Goal: Task Accomplishment & Management: Use online tool/utility

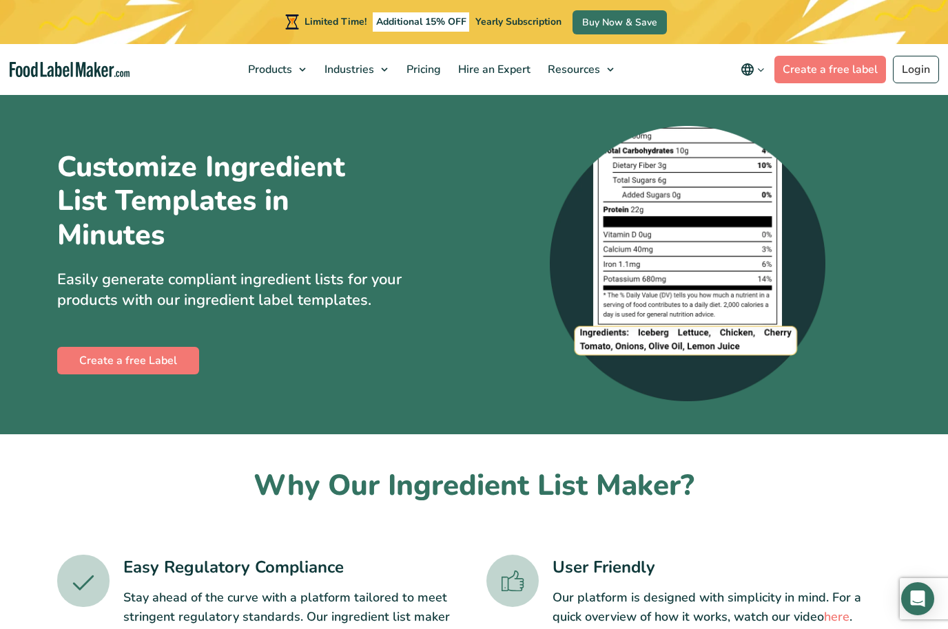
click at [731, 342] on img at bounding box center [687, 263] width 275 height 275
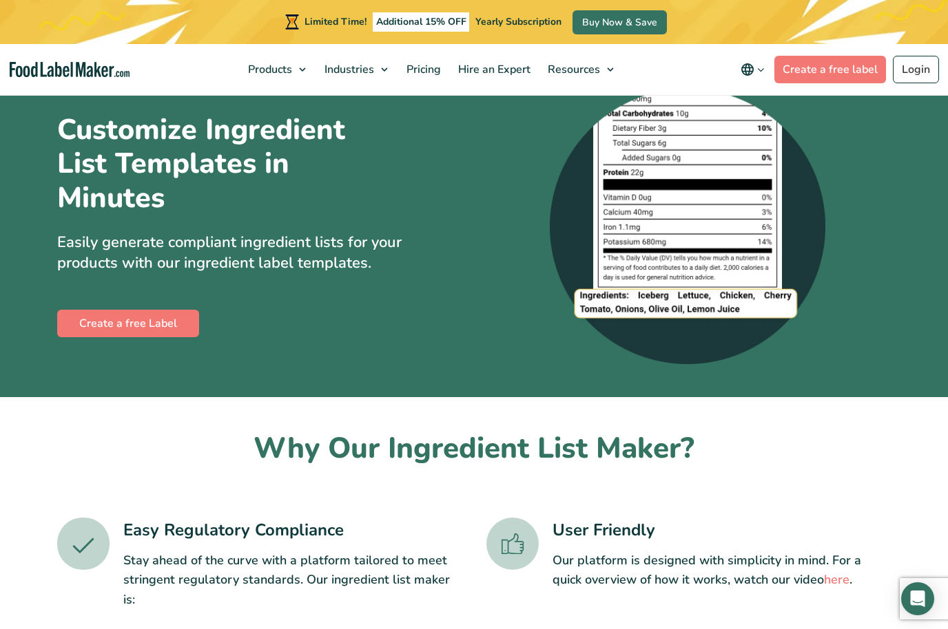
scroll to position [19, 0]
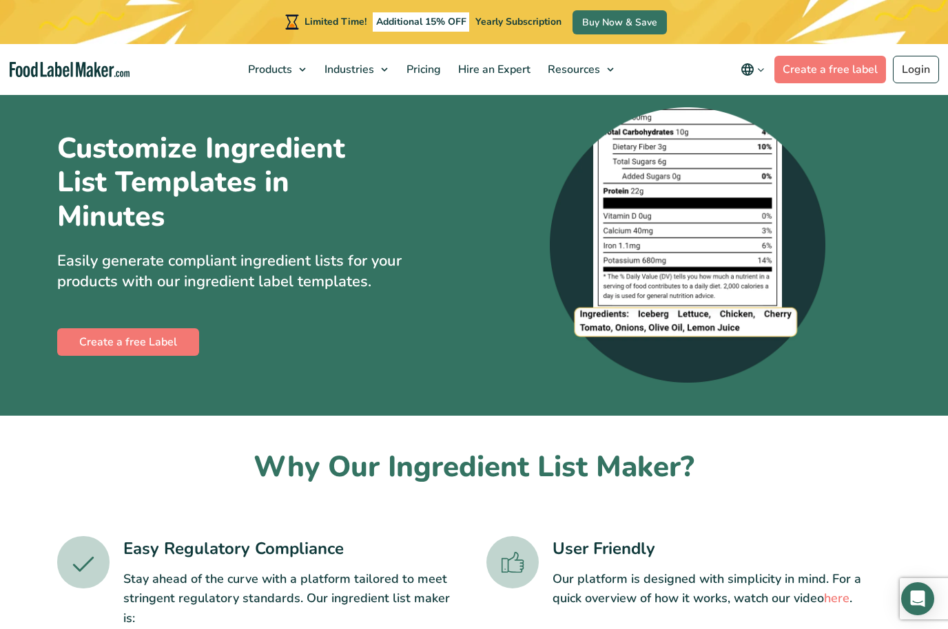
click at [178, 321] on div "Customize Ingredient List Templates in Minutes Easily generate compliant ingred…" at bounding box center [260, 245] width 406 height 227
click at [178, 343] on link "Create a free Label" at bounding box center [128, 343] width 142 height 28
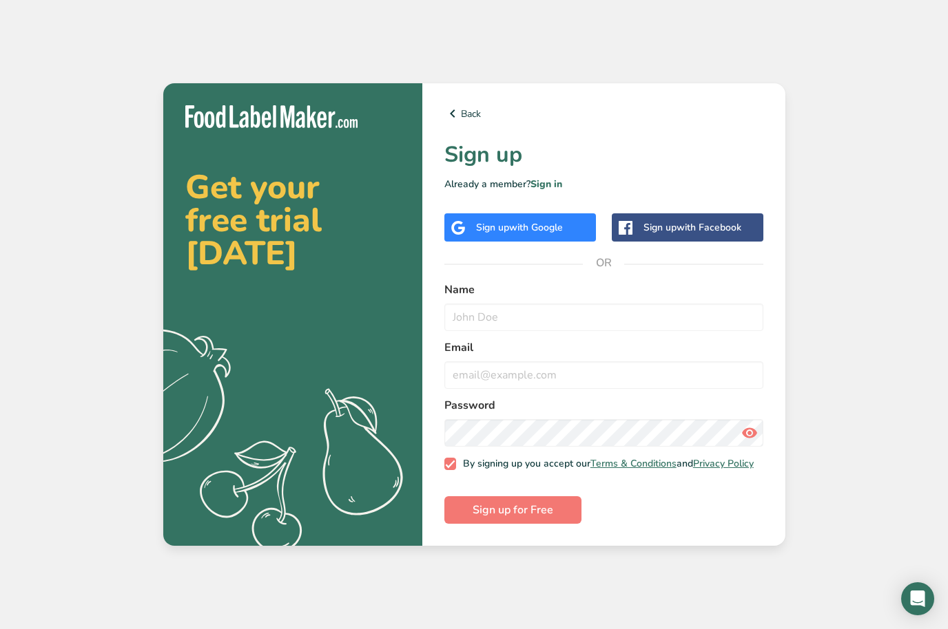
click at [522, 234] on span "with Google" at bounding box center [536, 227] width 54 height 13
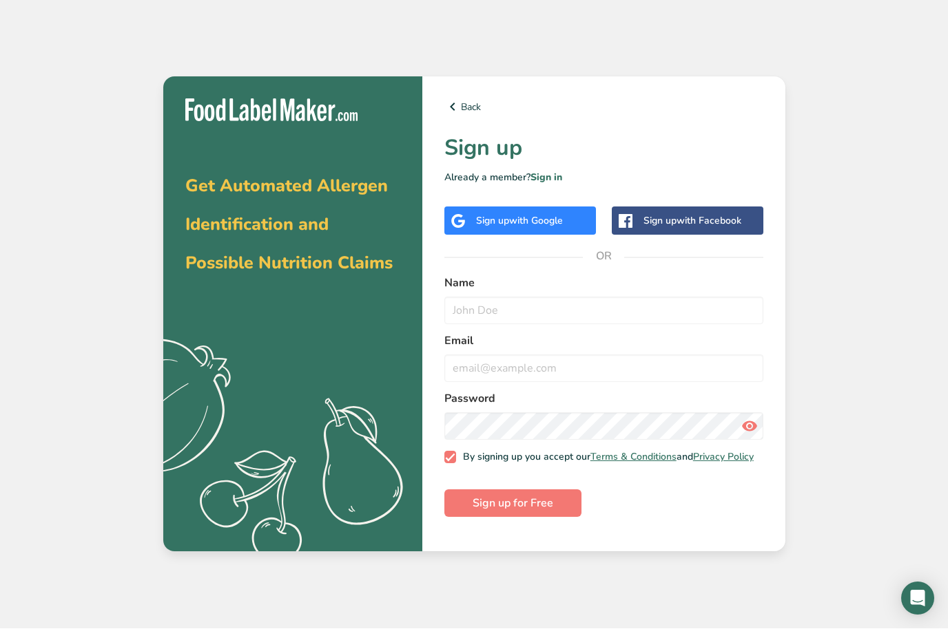
scroll to position [48, 0]
click at [627, 298] on input "text" at bounding box center [603, 312] width 319 height 28
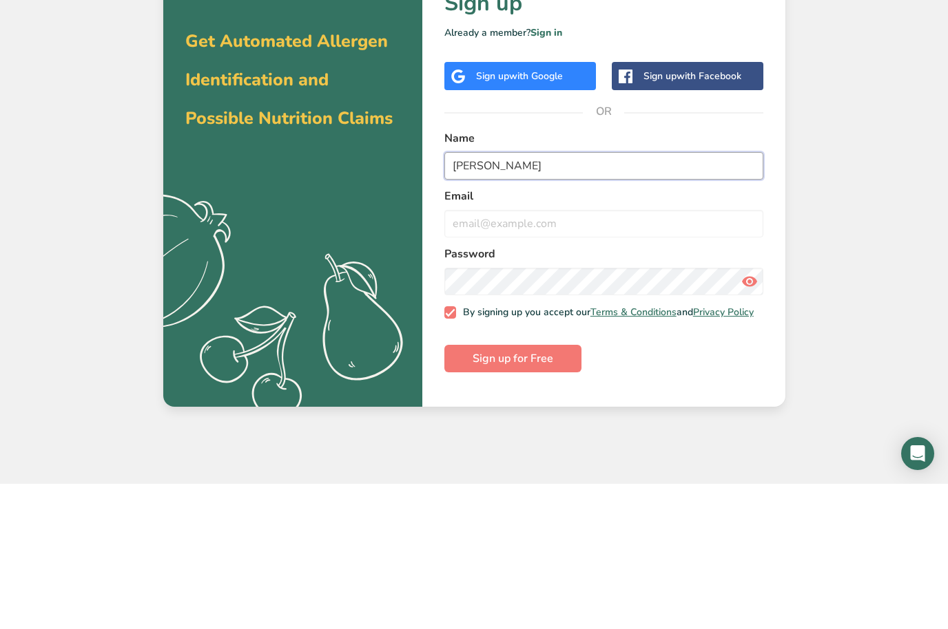
type input "Shakarime Davis"
click at [709, 391] on label "Password" at bounding box center [603, 399] width 319 height 17
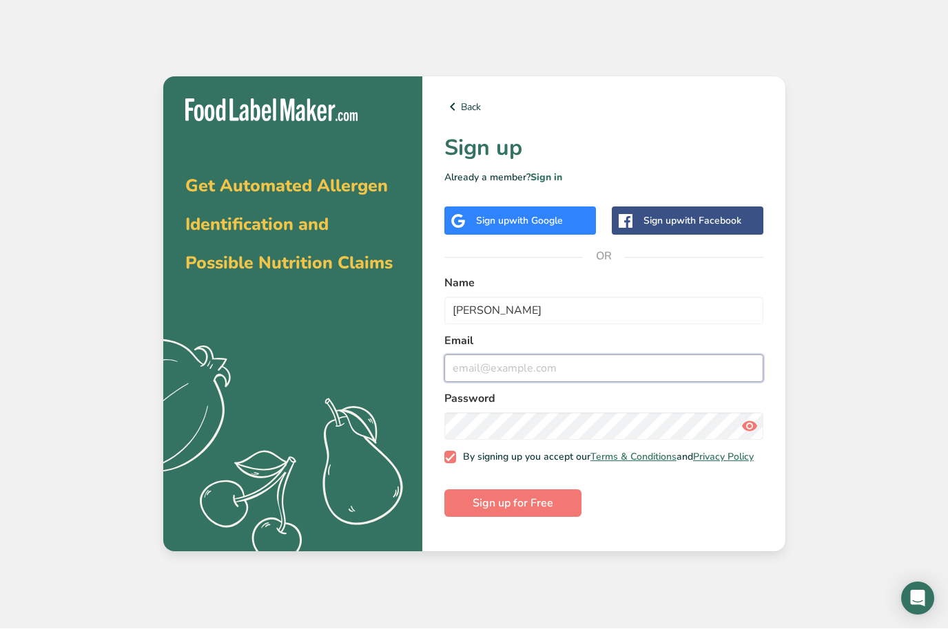
click at [563, 355] on input "email" at bounding box center [603, 369] width 319 height 28
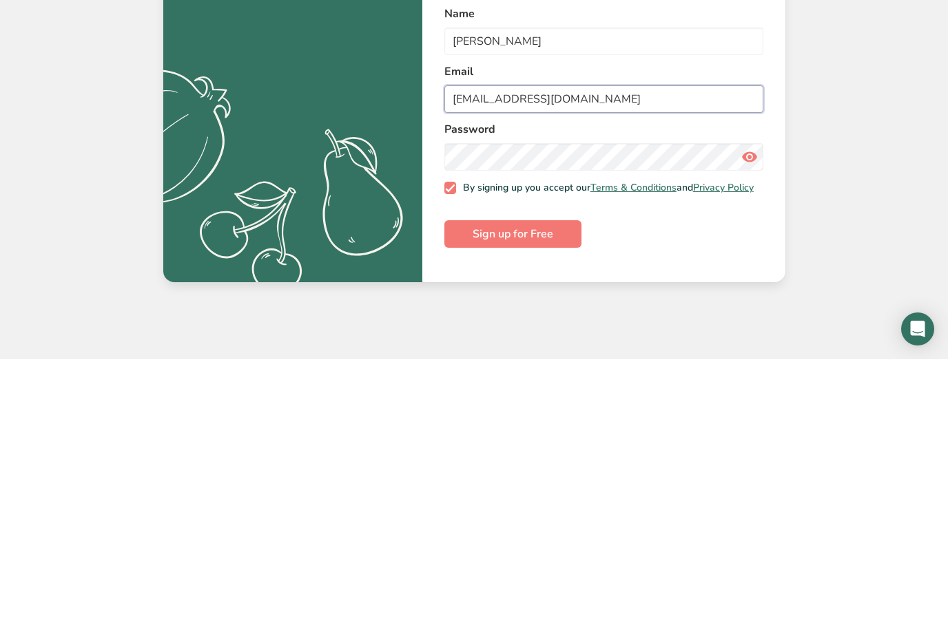
type input "amazingdelightsllc@gmail.com"
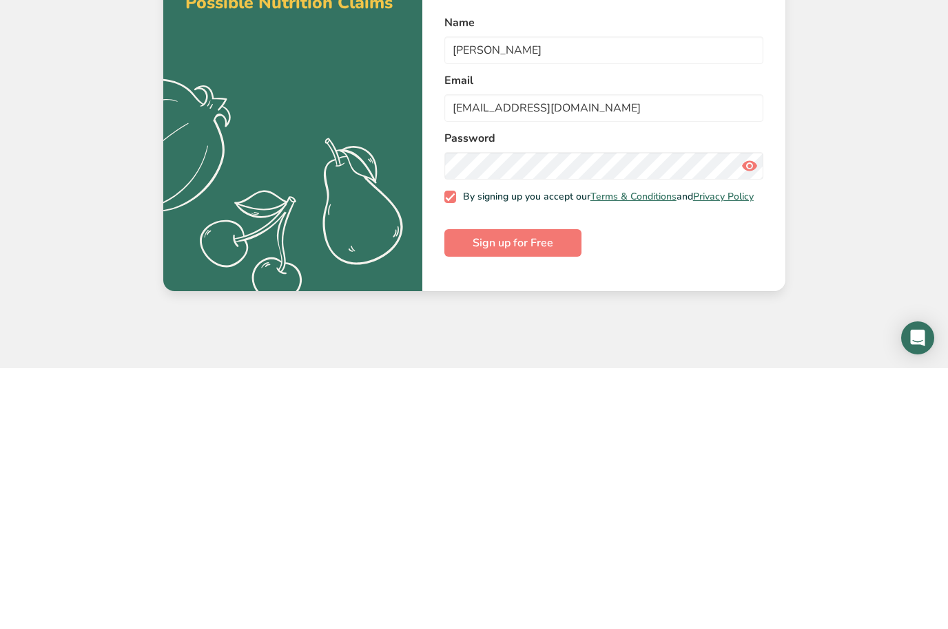
click at [555, 490] on button "Sign up for Free" at bounding box center [512, 504] width 137 height 28
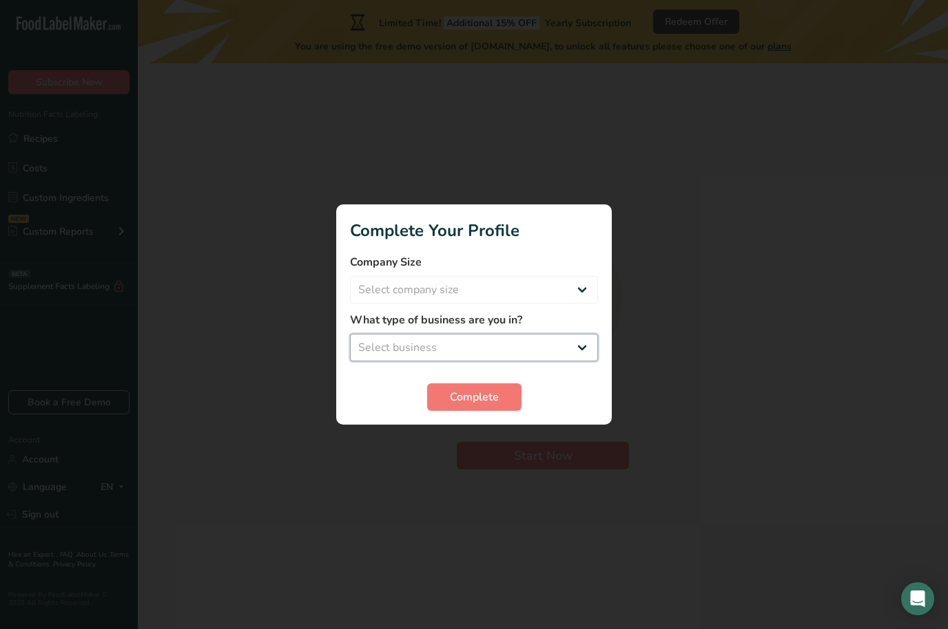
click at [554, 335] on select "Select business Packaged Food Manufacturer Restaurant & Cafe Bakery Meal Plans …" at bounding box center [474, 348] width 248 height 28
click at [570, 322] on label "What type of business are you in?" at bounding box center [474, 320] width 248 height 17
click at [568, 330] on div "What type of business are you in? Packaged Food Manufacturer Restaurant & Cafe …" at bounding box center [474, 337] width 248 height 50
click at [534, 342] on select "Packaged Food Manufacturer Restaurant & Cafe Bakery Meal Plans & Catering Compa…" at bounding box center [474, 348] width 248 height 28
click at [569, 325] on label "What type of business are you in?" at bounding box center [474, 320] width 248 height 17
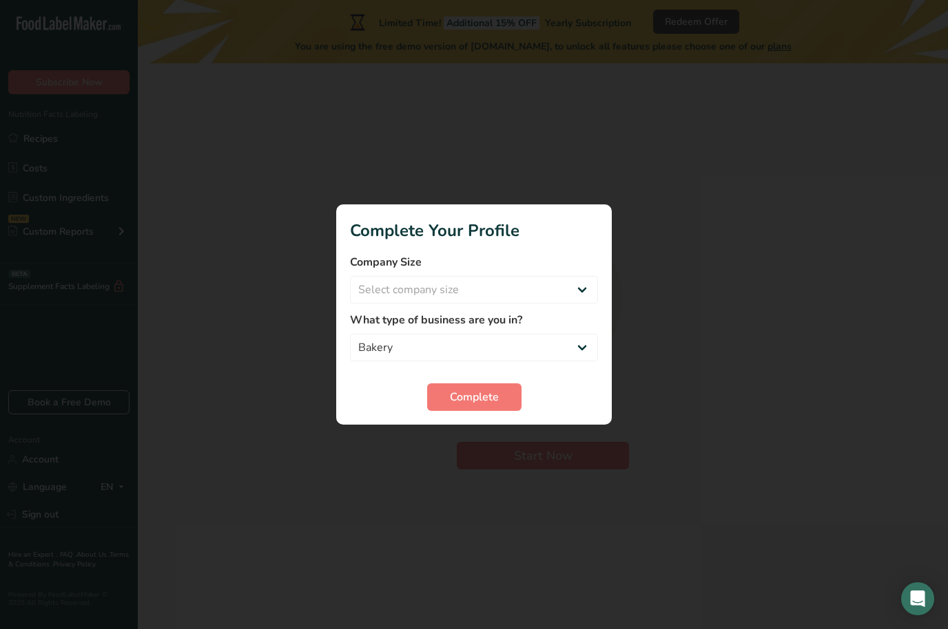
click at [567, 329] on div "What type of business are you in? Packaged Food Manufacturer Restaurant & Cafe …" at bounding box center [474, 337] width 248 height 50
click at [559, 335] on select "Packaged Food Manufacturer Restaurant & Cafe Bakery Meal Plans & Catering Compa…" at bounding box center [474, 348] width 248 height 28
click at [380, 329] on div "What type of business are you in? Packaged Food Manufacturer Restaurant & Cafe …" at bounding box center [474, 337] width 248 height 50
click at [404, 326] on label "What type of business are you in?" at bounding box center [474, 320] width 248 height 17
click at [409, 348] on select "Packaged Food Manufacturer Restaurant & Cafe Bakery Meal Plans & Catering Compa…" at bounding box center [474, 348] width 248 height 28
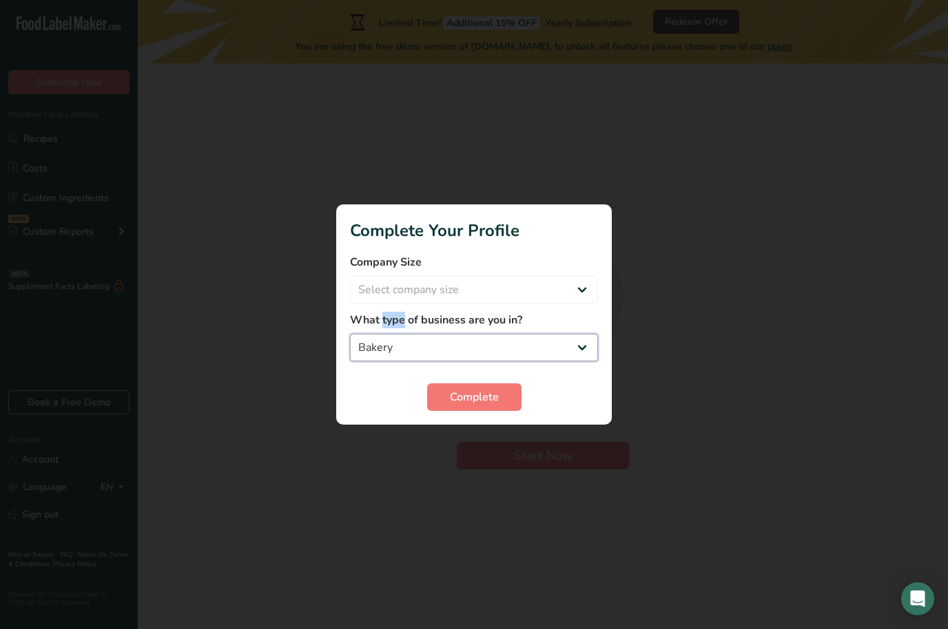
click at [376, 340] on select "Packaged Food Manufacturer Restaurant & Cafe Bakery Meal Plans & Catering Compa…" at bounding box center [474, 348] width 248 height 28
click at [583, 348] on select "Packaged Food Manufacturer Restaurant & Cafe Bakery Meal Plans & Catering Compa…" at bounding box center [474, 348] width 248 height 28
click at [583, 339] on select "Packaged Food Manufacturer Restaurant & Cafe Bakery Meal Plans & Catering Compa…" at bounding box center [474, 348] width 248 height 28
click at [552, 342] on select "Packaged Food Manufacturer Restaurant & Cafe Bakery Meal Plans & Catering Compa…" at bounding box center [474, 348] width 248 height 28
click at [440, 547] on div at bounding box center [474, 314] width 948 height 629
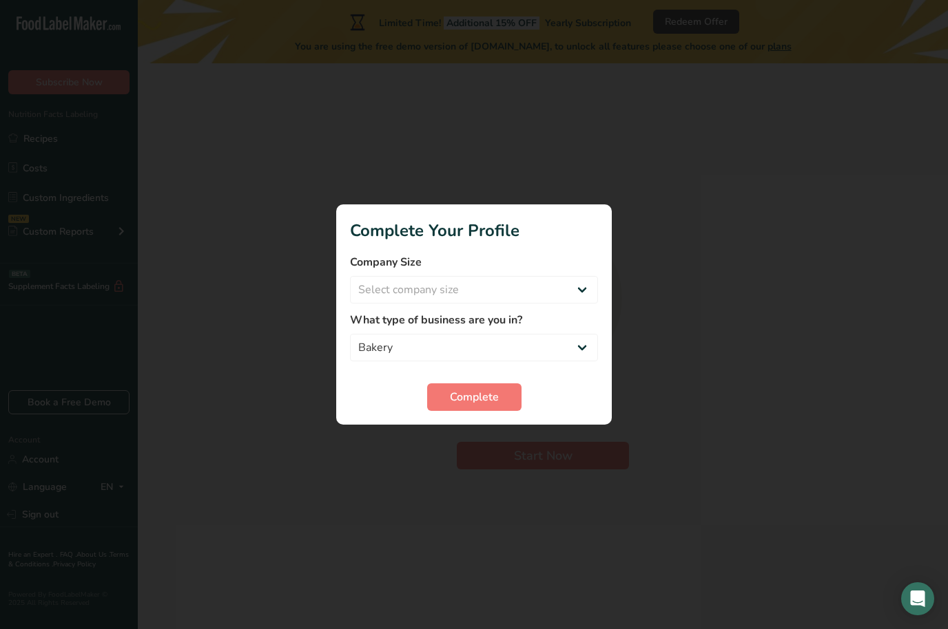
click at [343, 601] on div at bounding box center [474, 314] width 948 height 629
click at [468, 348] on select "Packaged Food Manufacturer Restaurant & Cafe Bakery Meal Plans & Catering Compa…" at bounding box center [474, 348] width 248 height 28
click at [517, 326] on label "What type of business are you in?" at bounding box center [474, 320] width 248 height 17
click at [481, 437] on div at bounding box center [474, 314] width 948 height 629
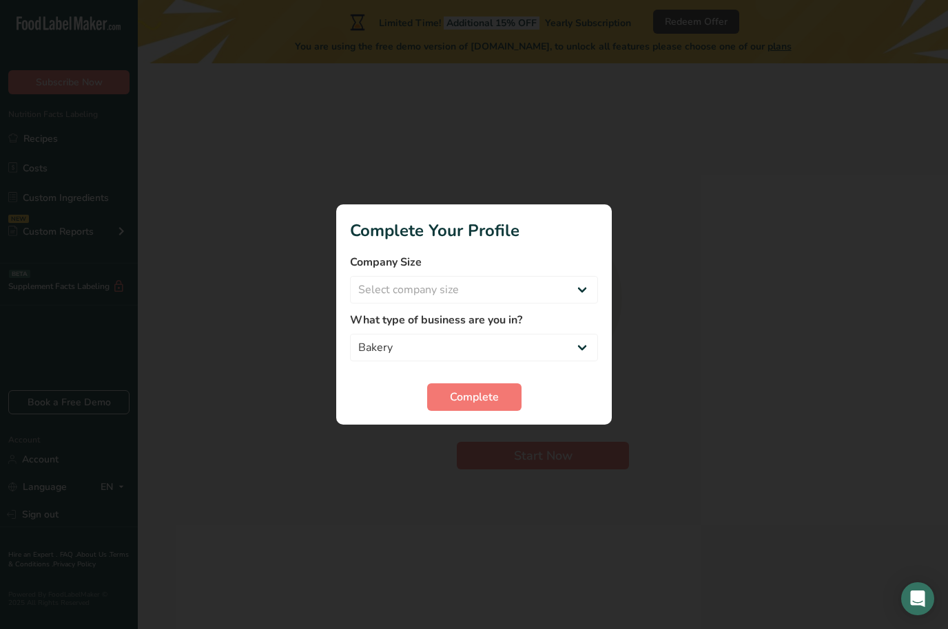
click at [460, 444] on div at bounding box center [474, 314] width 948 height 629
click at [461, 334] on select "Packaged Food Manufacturer Restaurant & Cafe Bakery Meal Plans & Catering Compa…" at bounding box center [474, 348] width 248 height 28
select select "8"
click at [406, 334] on select "Packaged Food Manufacturer Restaurant & Cafe Bakery Meal Plans & Catering Compa…" at bounding box center [474, 348] width 248 height 28
click at [583, 289] on select "Select company size Fewer than 10 Employees 10 to 50 Employees 51 to 500 Employ…" at bounding box center [474, 290] width 248 height 28
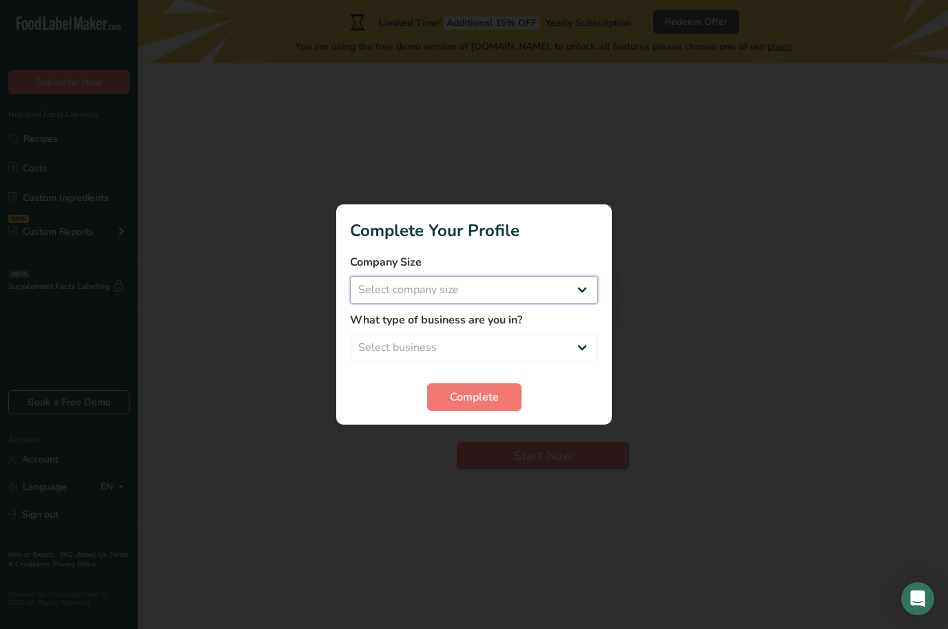
select select "1"
click at [477, 350] on select "Select business Packaged Food Manufacturer Restaurant & Cafe Bakery Meal Plans …" at bounding box center [474, 348] width 248 height 28
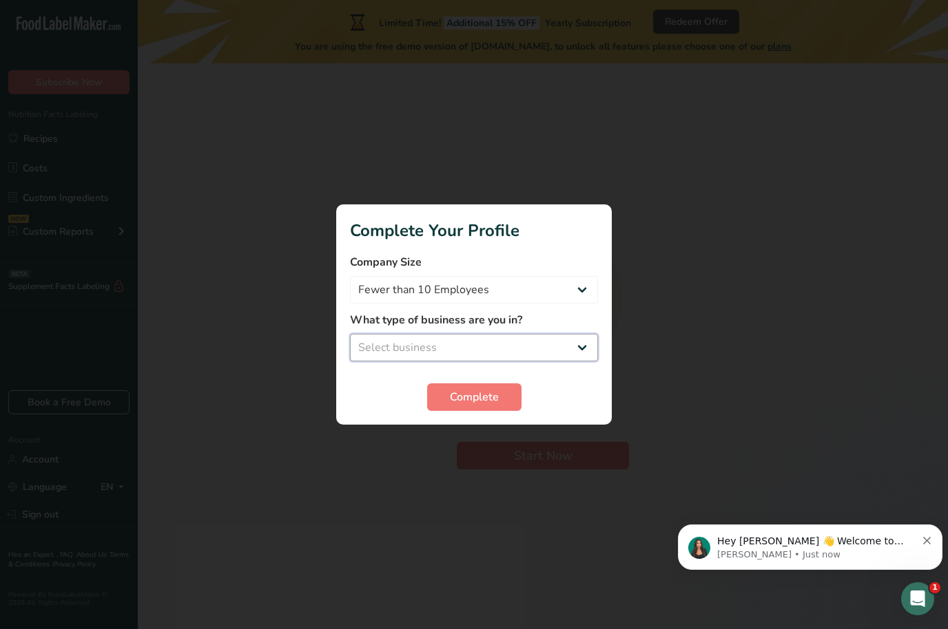
select select "3"
click at [493, 397] on span "Complete" at bounding box center [474, 397] width 49 height 17
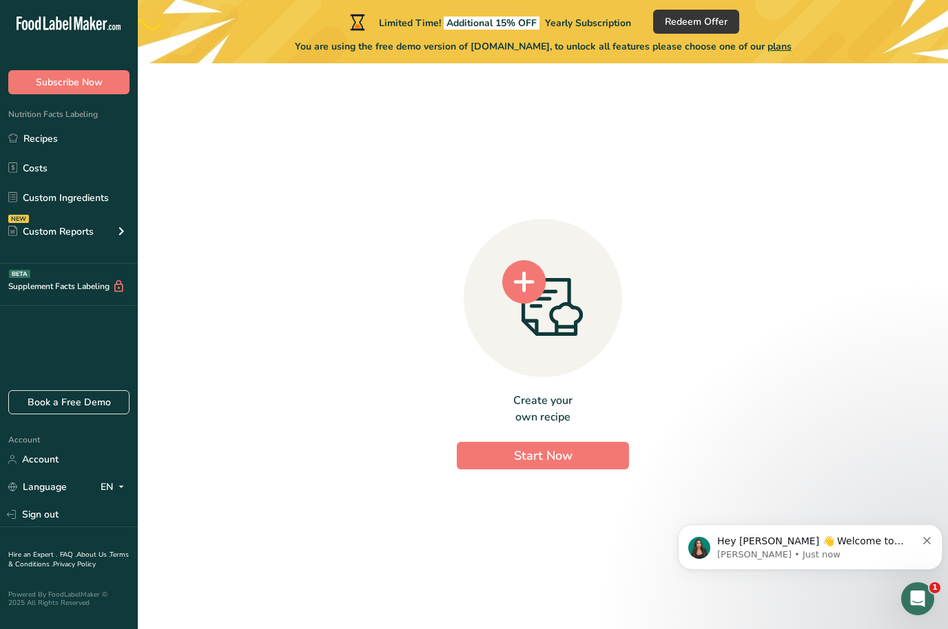
click at [521, 464] on span "Start Now" at bounding box center [543, 456] width 59 height 17
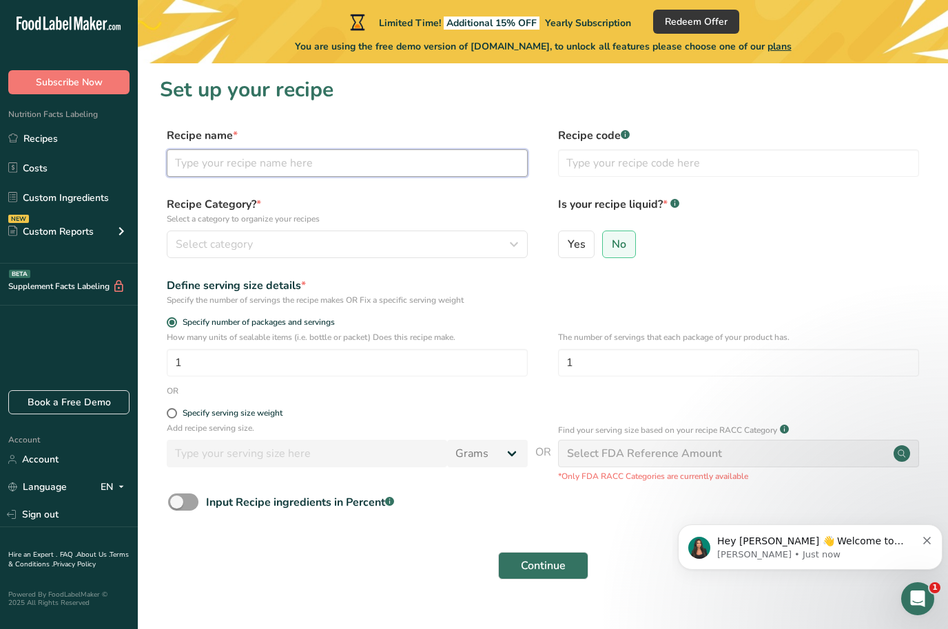
click at [431, 172] on input "text" at bounding box center [347, 163] width 361 height 28
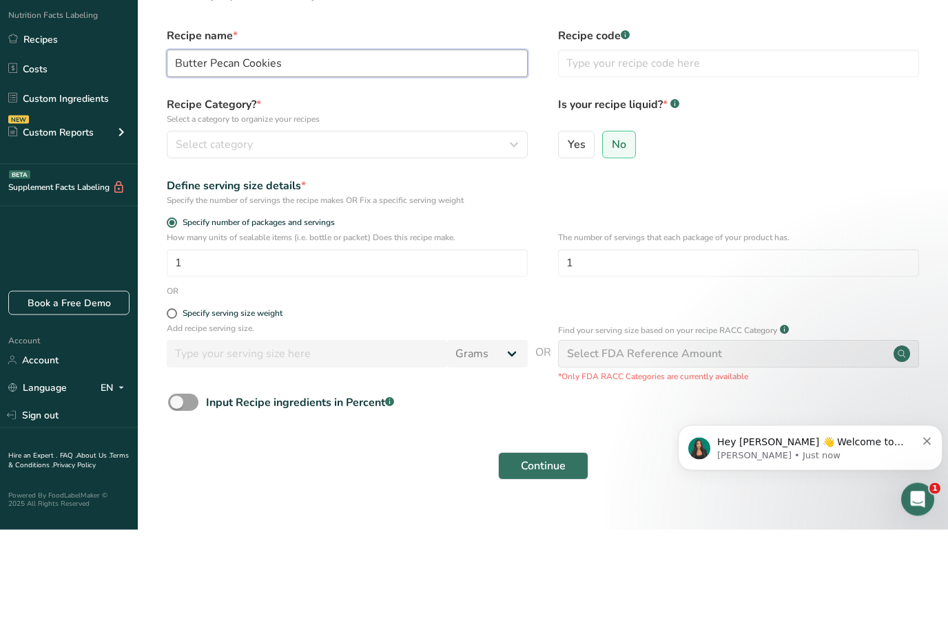
type input "Butter Pecan Cookies"
click at [511, 232] on icon "button" at bounding box center [513, 244] width 17 height 25
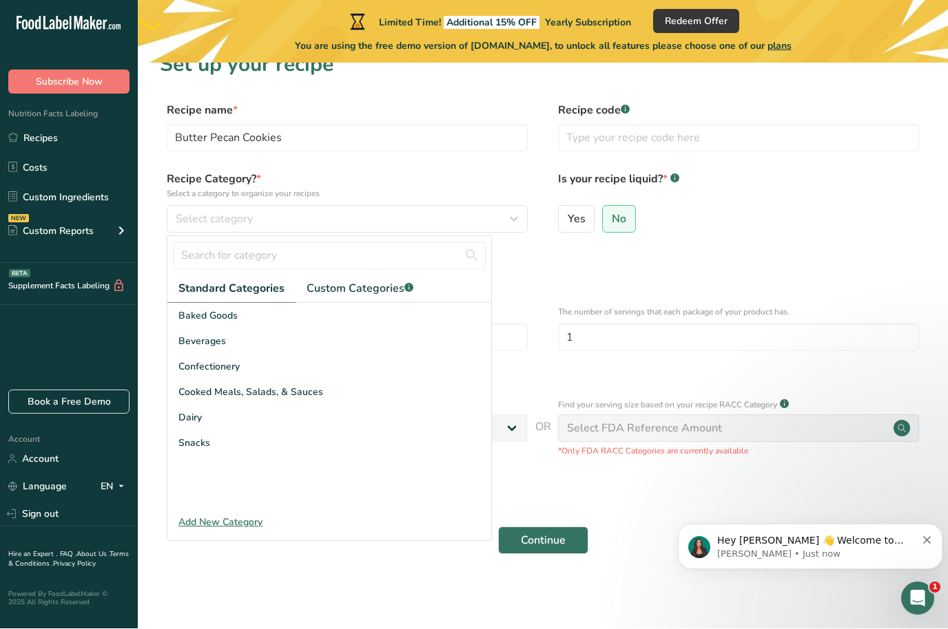
click at [241, 304] on div "Baked Goods" at bounding box center [329, 316] width 324 height 25
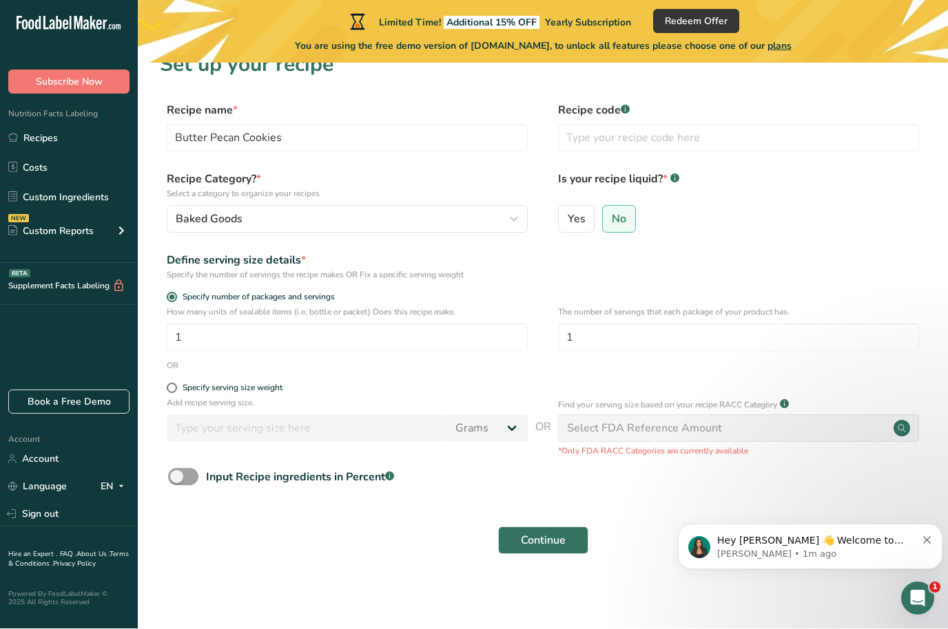
click at [174, 384] on span at bounding box center [172, 389] width 10 height 10
click at [174, 384] on input "Specify serving size weight" at bounding box center [171, 388] width 9 height 9
radio input "true"
radio input "false"
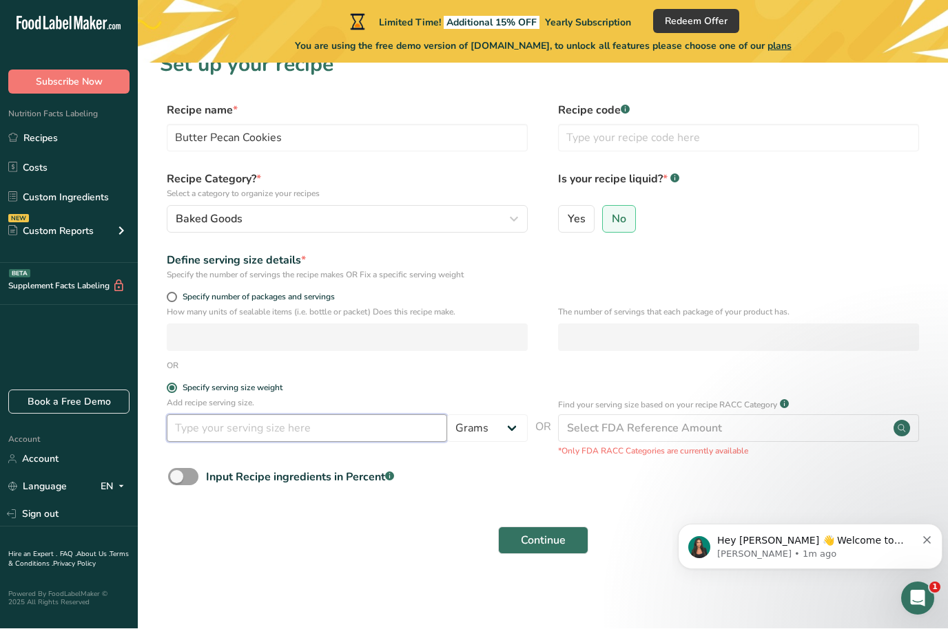
click at [281, 415] on input "number" at bounding box center [307, 429] width 280 height 28
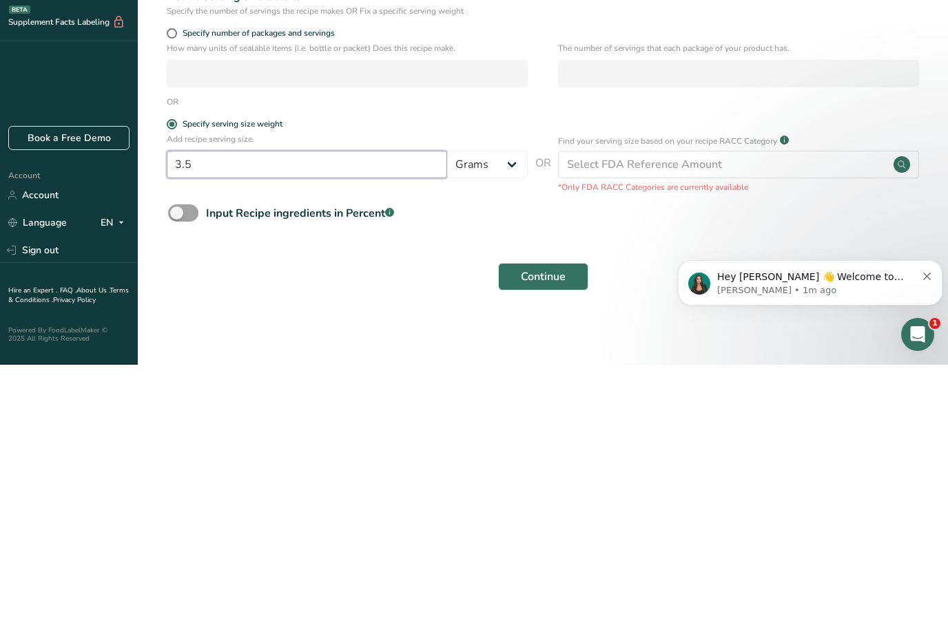
type input "3.5"
click at [491, 415] on select "Grams kg mg mcg lb oz l mL fl oz tbsp tsp cup qt gallon" at bounding box center [487, 429] width 81 height 28
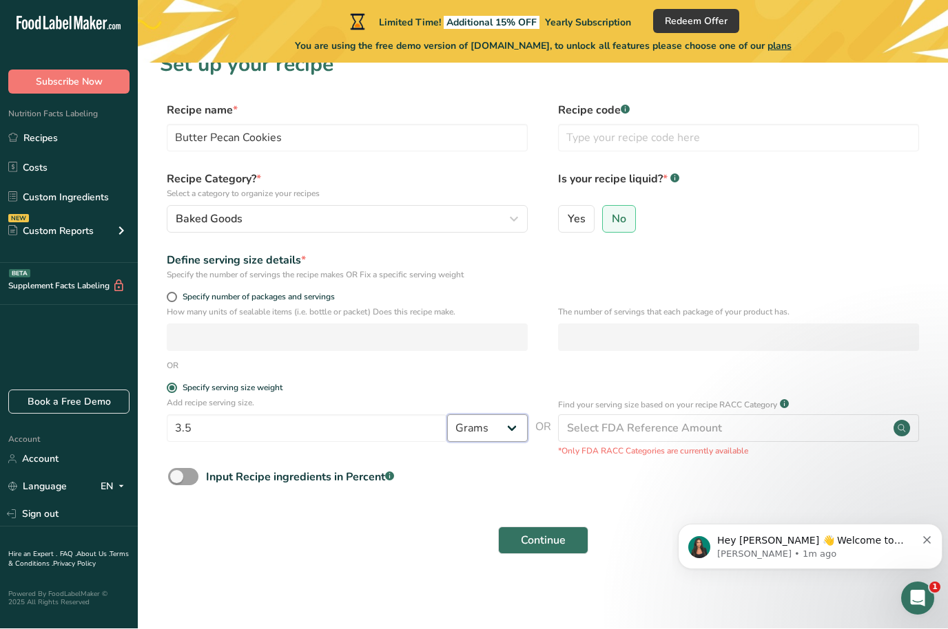
select select "5"
click at [755, 415] on div "Select FDA Reference Amount" at bounding box center [738, 429] width 361 height 28
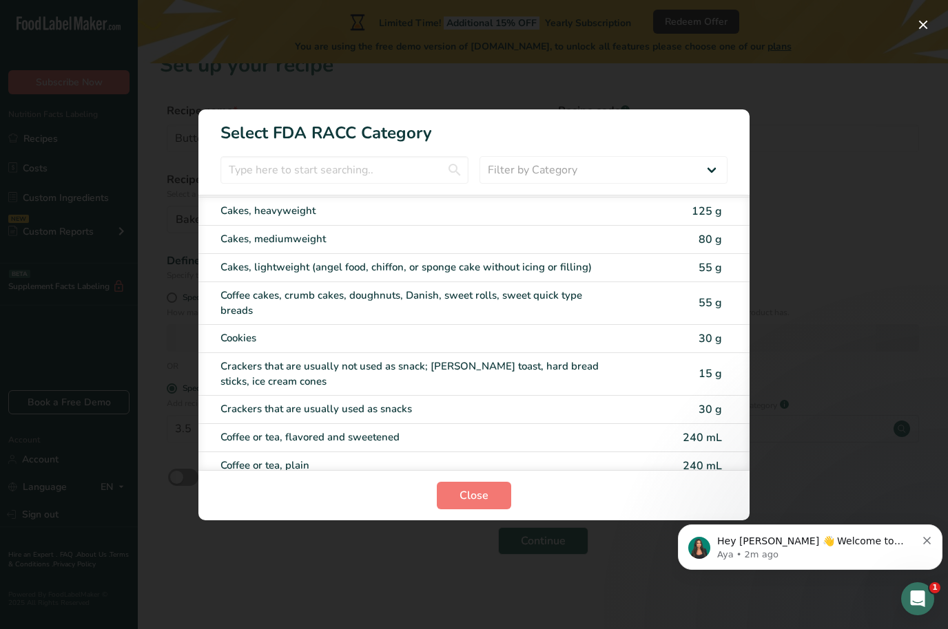
scroll to position [211, 0]
click at [654, 344] on div "Cookies 30 g" at bounding box center [473, 338] width 551 height 28
type input "30"
select select "0"
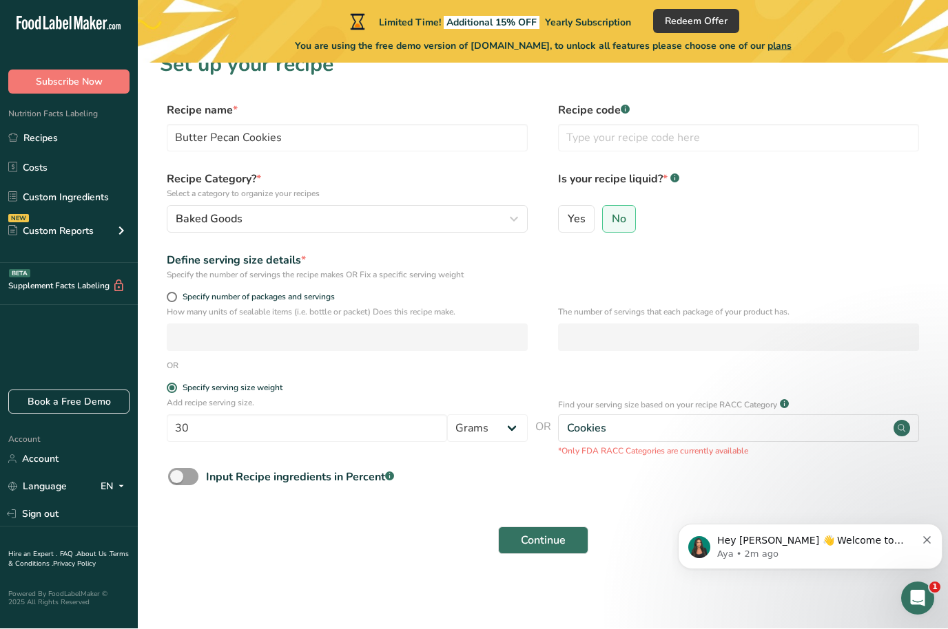
click at [555, 533] on span "Continue" at bounding box center [543, 541] width 45 height 17
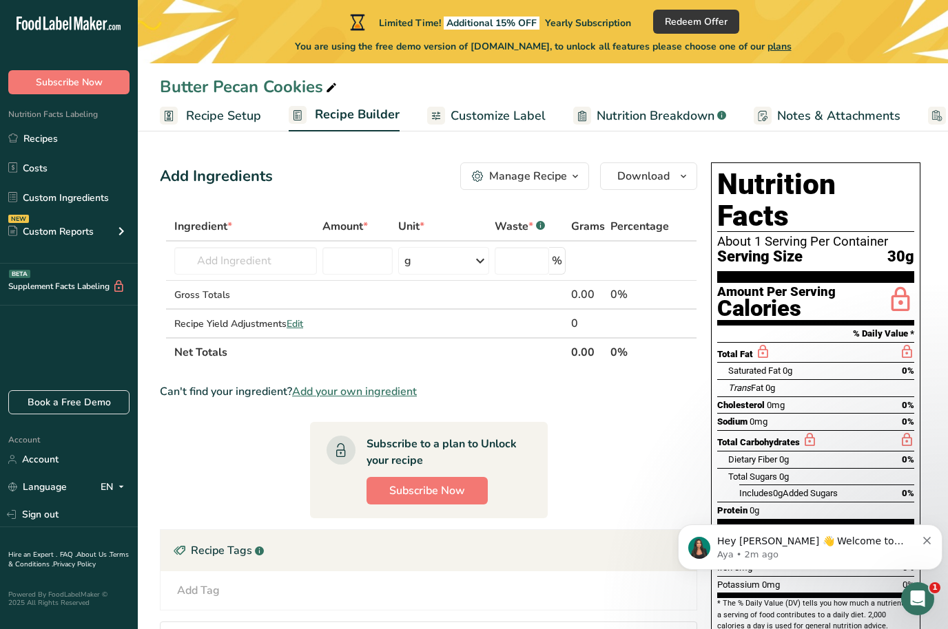
click at [791, 437] on span "Total Carbohydrates" at bounding box center [758, 442] width 83 height 10
click at [795, 437] on span "Total Carbohydrates" at bounding box center [758, 442] width 83 height 10
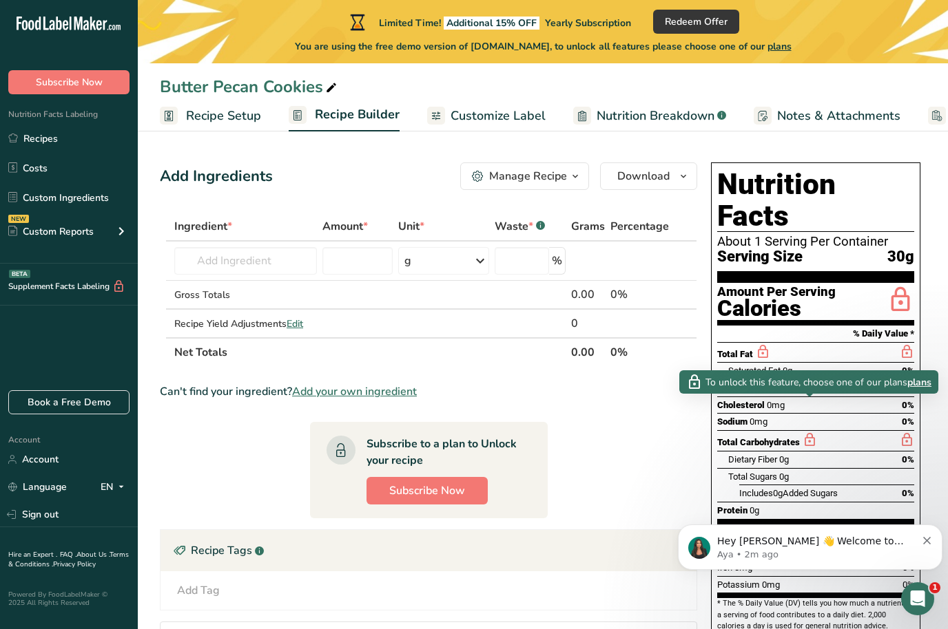
click at [815, 432] on icon at bounding box center [809, 440] width 15 height 17
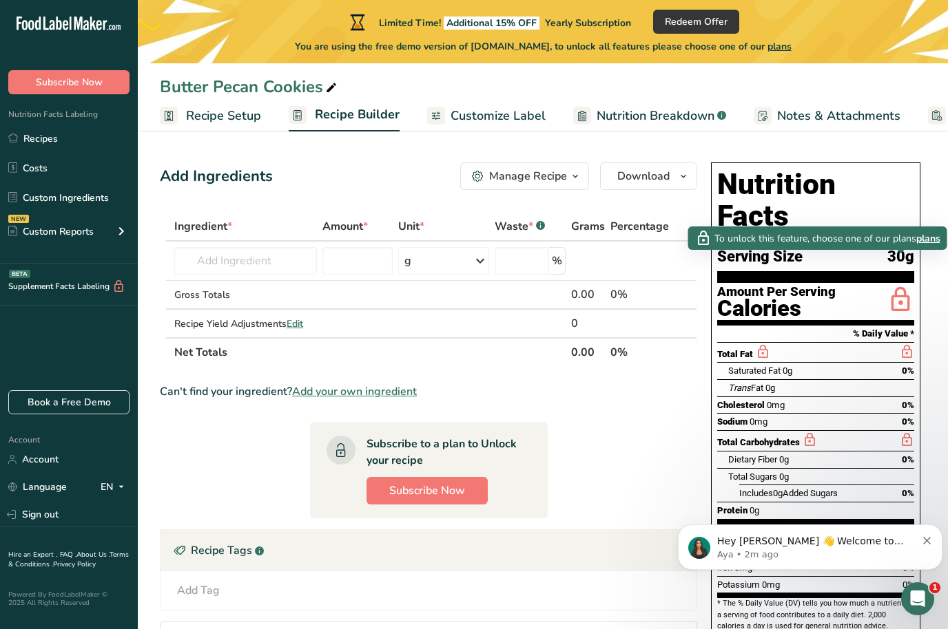
click at [903, 284] on icon at bounding box center [900, 300] width 28 height 32
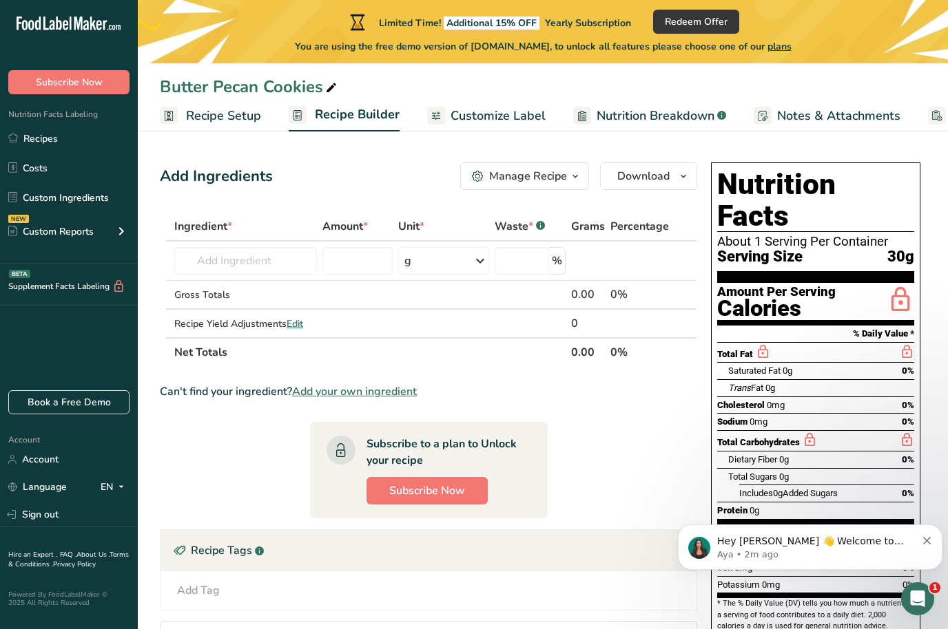
click at [887, 284] on icon at bounding box center [900, 300] width 28 height 32
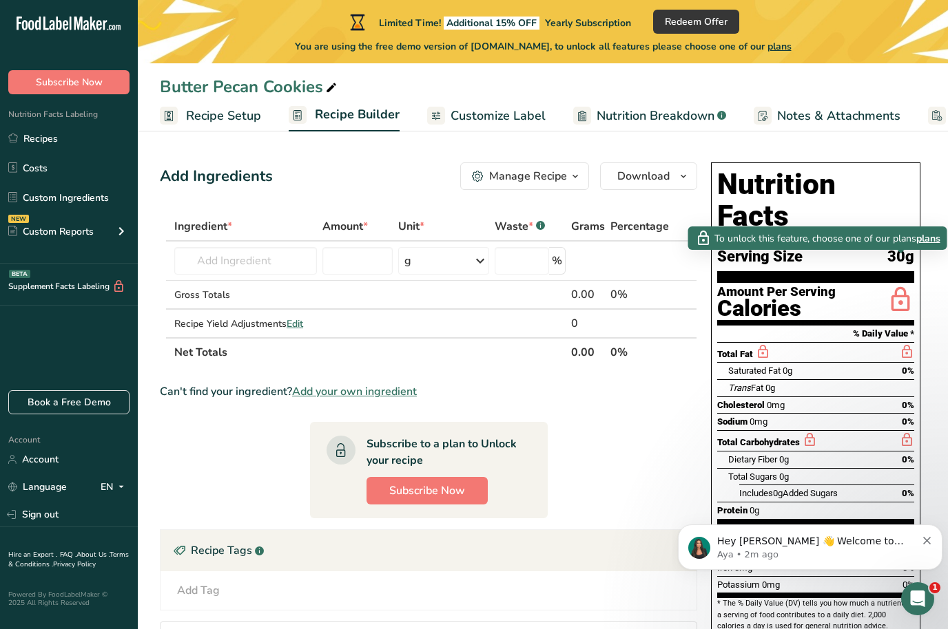
click at [887, 284] on icon at bounding box center [900, 300] width 28 height 32
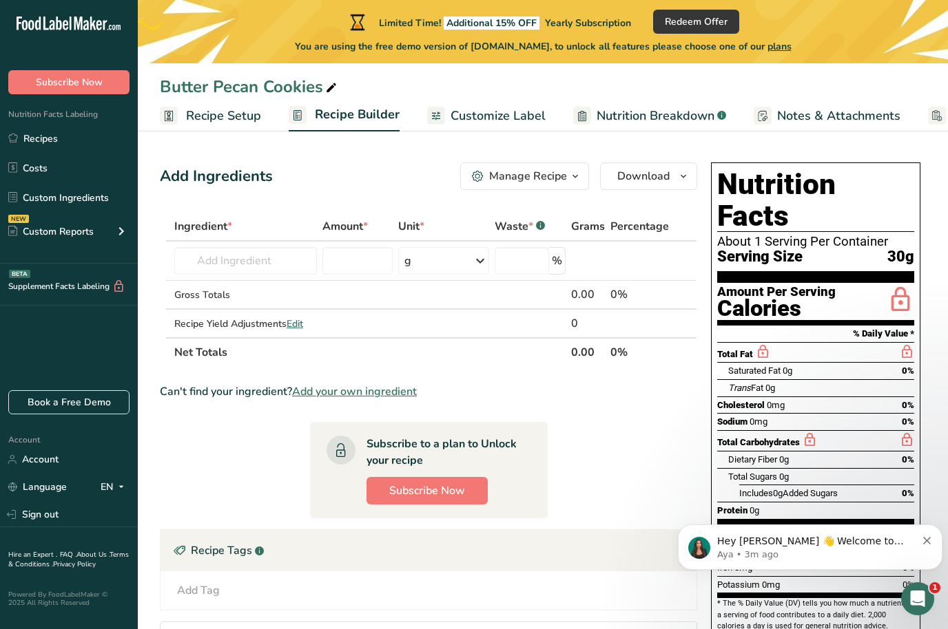
click at [48, 132] on link "Recipes" at bounding box center [69, 138] width 138 height 26
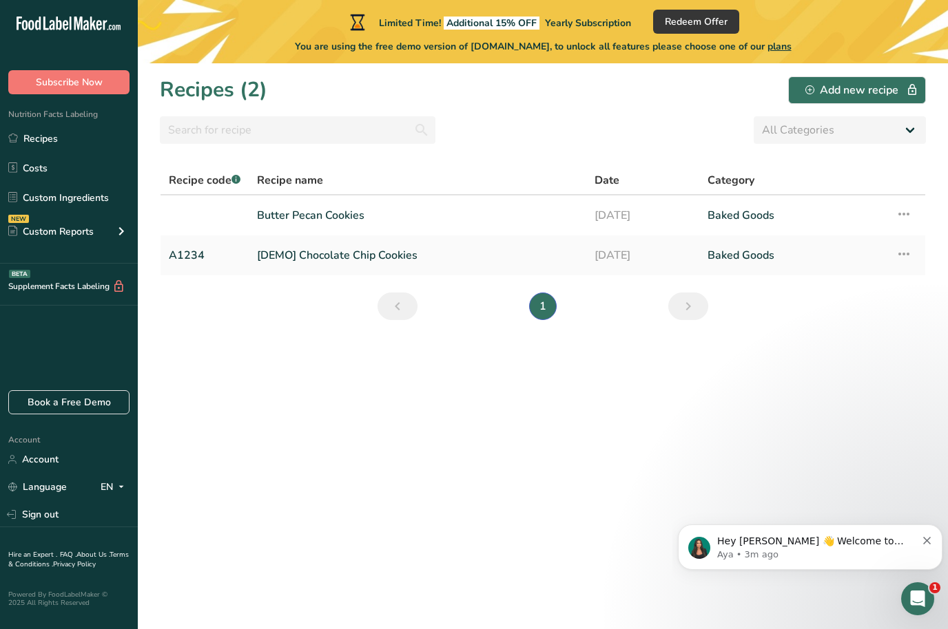
click at [510, 251] on link "[DEMO] Chocolate Chip Cookies" at bounding box center [417, 255] width 321 height 29
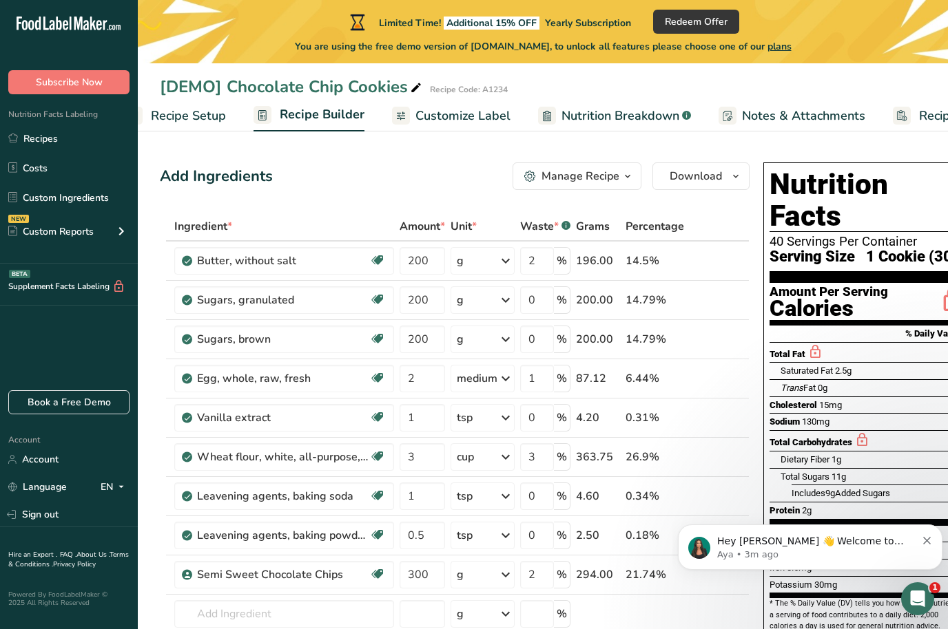
scroll to position [0, 41]
click at [479, 123] on span "Customize Label" at bounding box center [456, 116] width 95 height 19
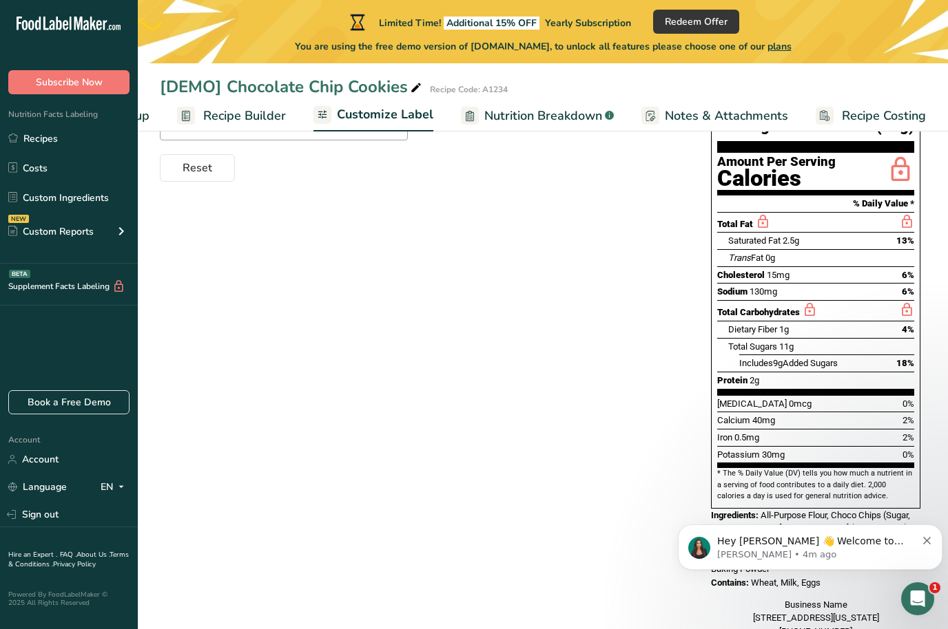
scroll to position [236, 0]
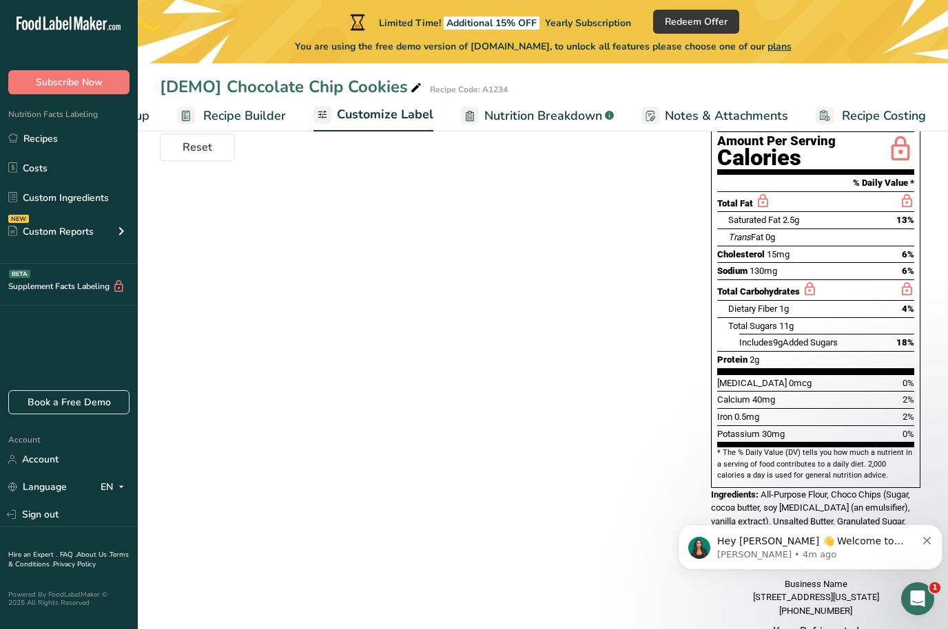
click at [629, 501] on div "Choose your label style Standard FDA label USA (FDA) Standard FDA label Tabular…" at bounding box center [543, 336] width 766 height 676
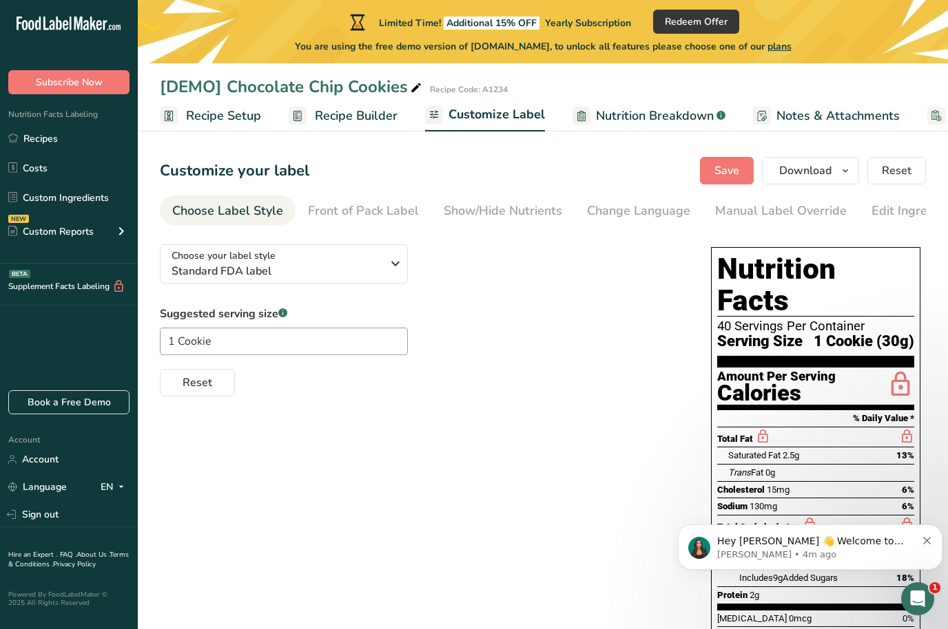
scroll to position [0, 0]
click at [250, 105] on link "Recipe Setup" at bounding box center [210, 116] width 101 height 31
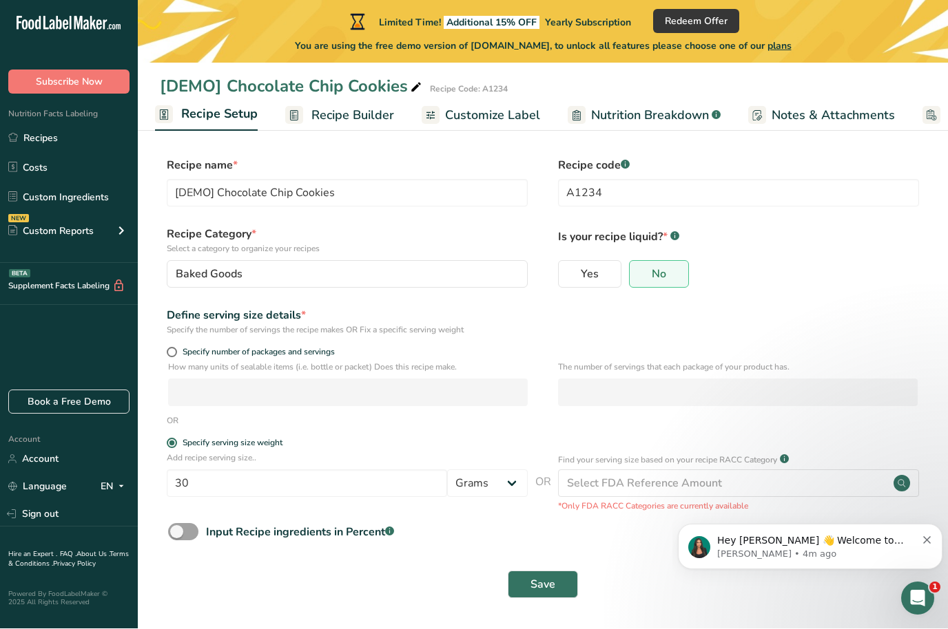
scroll to position [48, 0]
click at [365, 116] on span "Recipe Builder" at bounding box center [352, 116] width 83 height 19
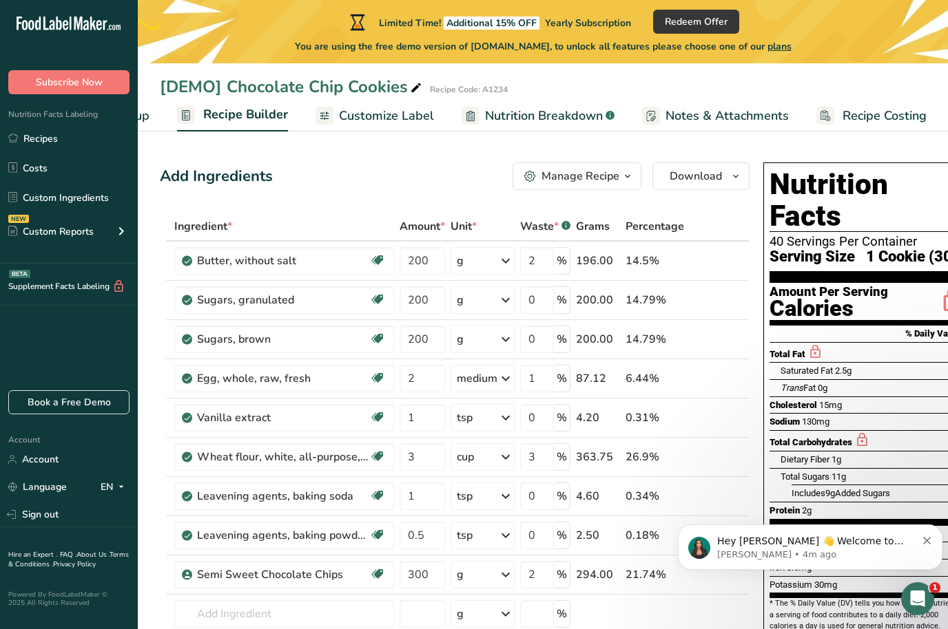
click at [350, 83] on div "[DEMO] Chocolate Chip Cookies" at bounding box center [292, 86] width 264 height 25
click at [490, 83] on input "[DEMO] Chocolate Chip Cookies" at bounding box center [501, 86] width 682 height 25
click at [405, 112] on span "Customize Label" at bounding box center [386, 116] width 95 height 19
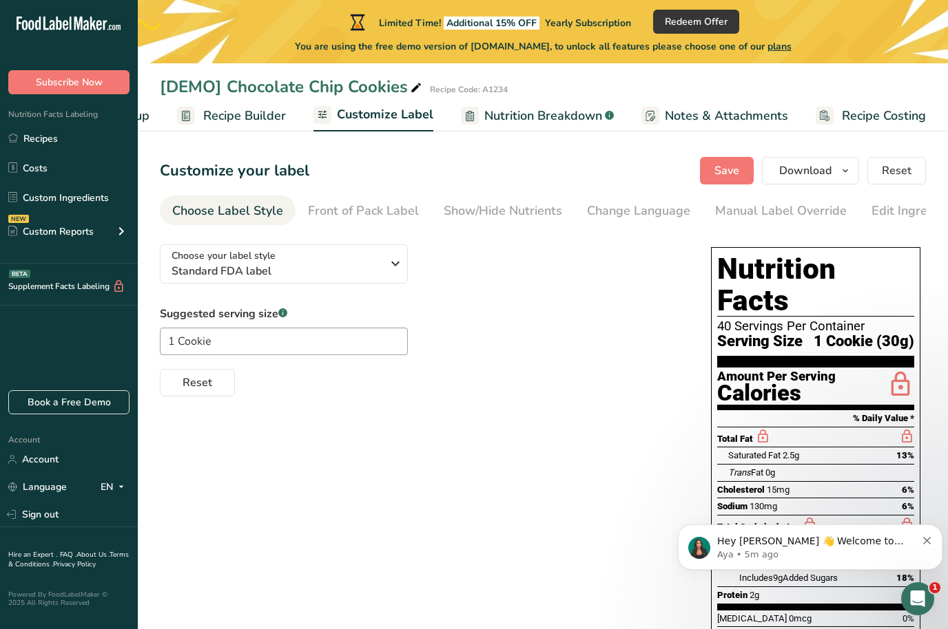
click at [509, 127] on link "Nutrition Breakdown .a-a{fill:#347362;}.b-a{fill:#fff;}" at bounding box center [537, 116] width 153 height 31
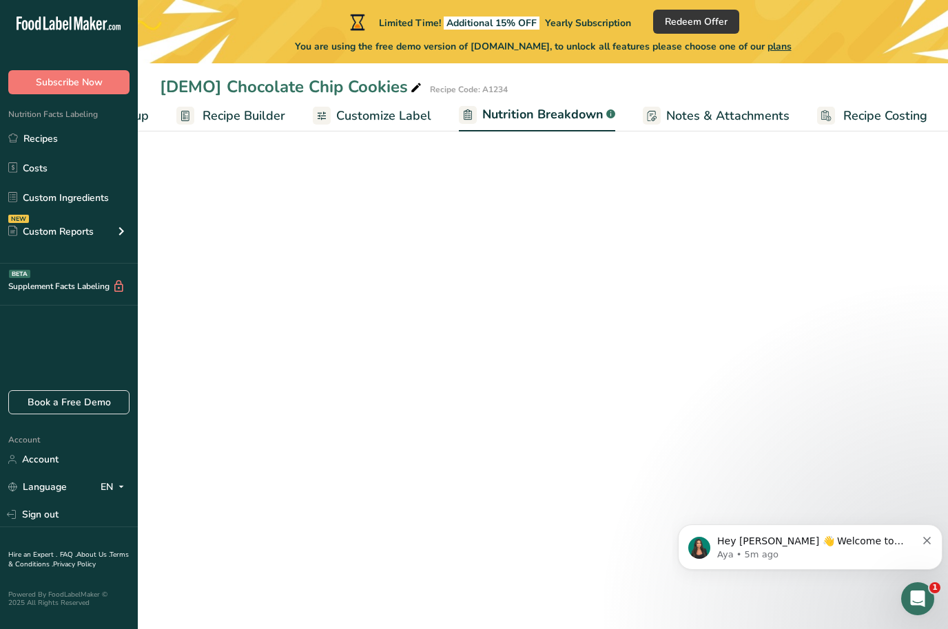
select select "Calories"
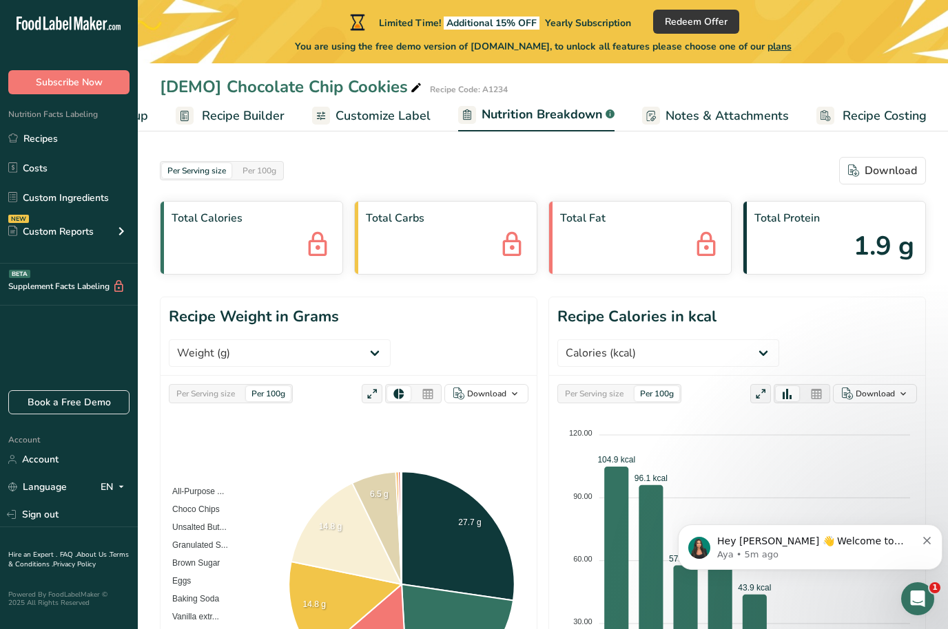
click at [408, 94] on span at bounding box center [416, 88] width 17 height 17
click at [404, 107] on span "Customize Label" at bounding box center [382, 116] width 95 height 19
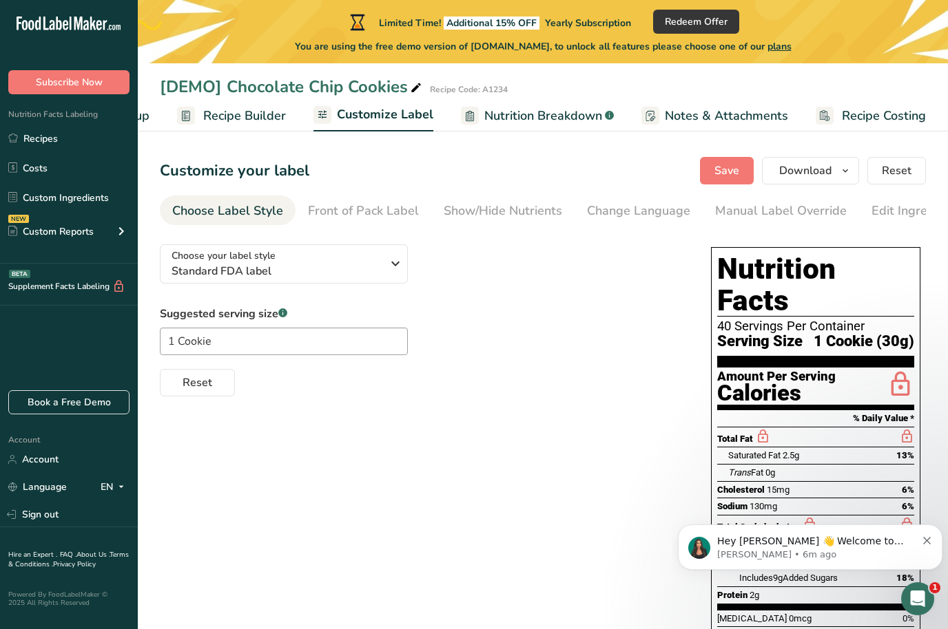
click at [76, 122] on div "Nutrition Facts Labeling Recipes Costs Custom Ingredients NEW Custom Reports Me…" at bounding box center [69, 178] width 138 height 169
click at [76, 121] on div "Nutrition Facts Labeling Recipes Costs Custom Ingredients NEW Custom Reports Me…" at bounding box center [69, 178] width 138 height 169
click at [48, 137] on link "Recipes" at bounding box center [69, 138] width 138 height 26
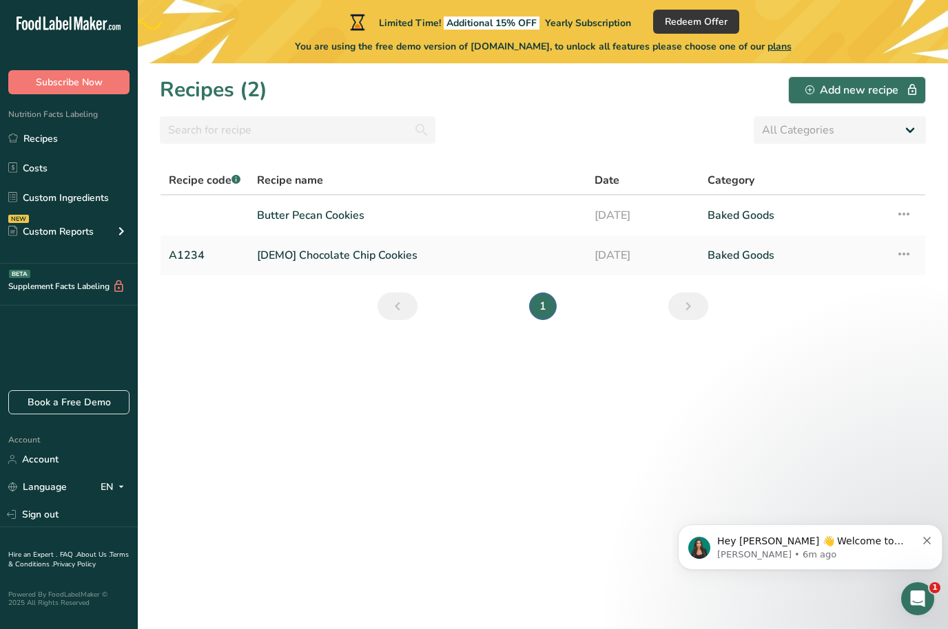
click at [320, 217] on link "Butter Pecan Cookies" at bounding box center [417, 215] width 321 height 29
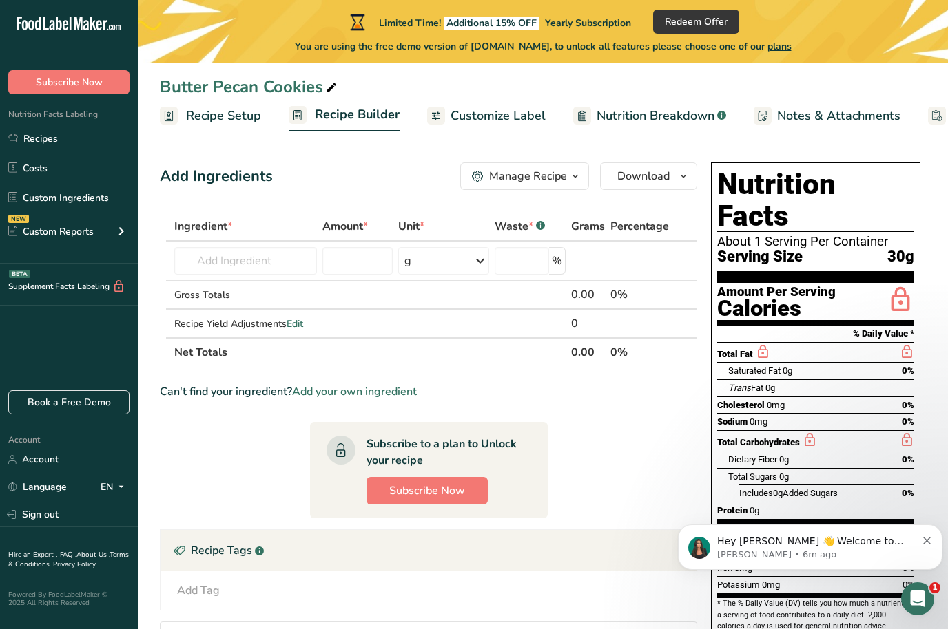
click at [785, 362] on div "Saturated Fat 0g 0%" at bounding box center [821, 370] width 186 height 17
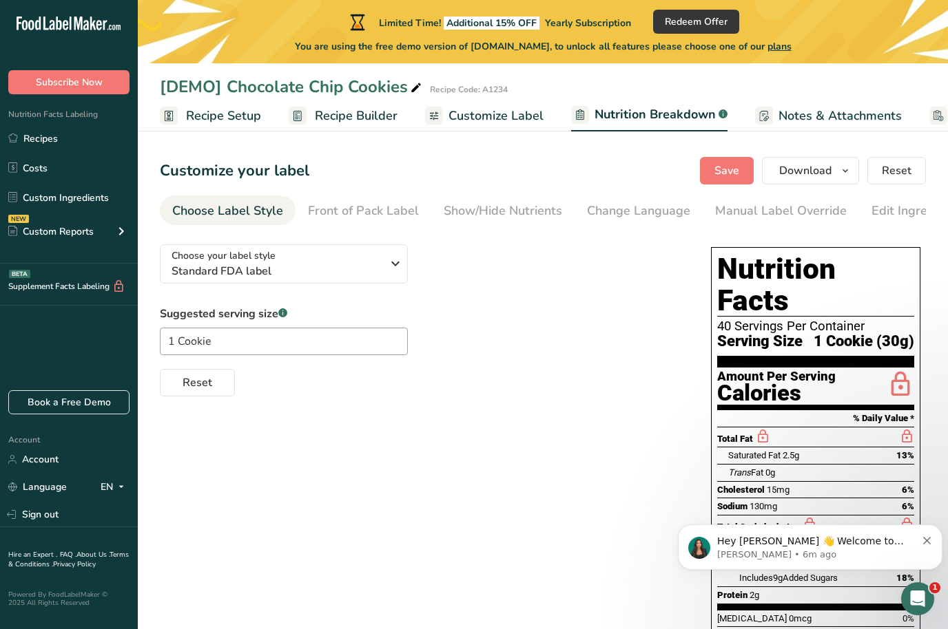
select select "Calories"
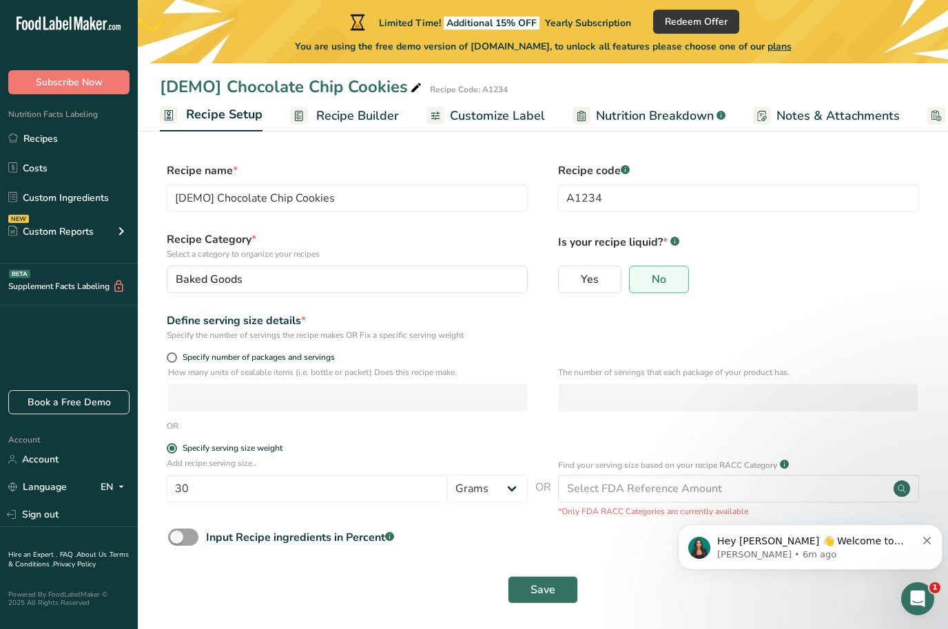
scroll to position [48, 0]
